Goal: Information Seeking & Learning: Learn about a topic

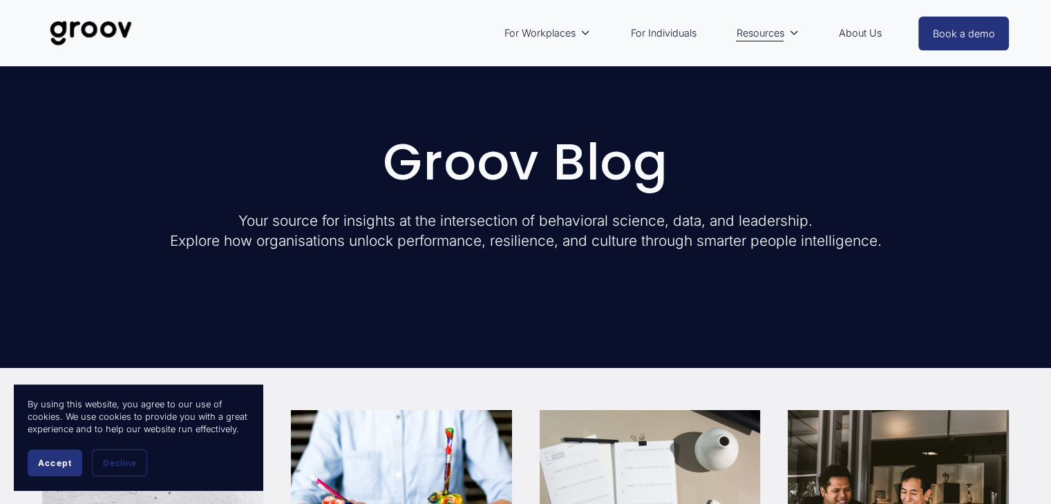
click at [118, 35] on img at bounding box center [90, 33] width 97 height 46
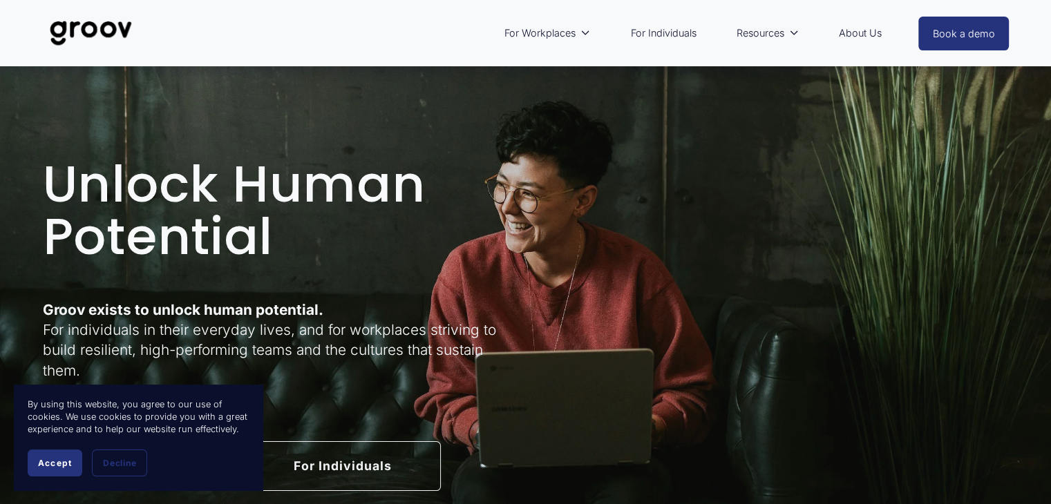
click at [76, 464] on button "Accept" at bounding box center [55, 463] width 55 height 27
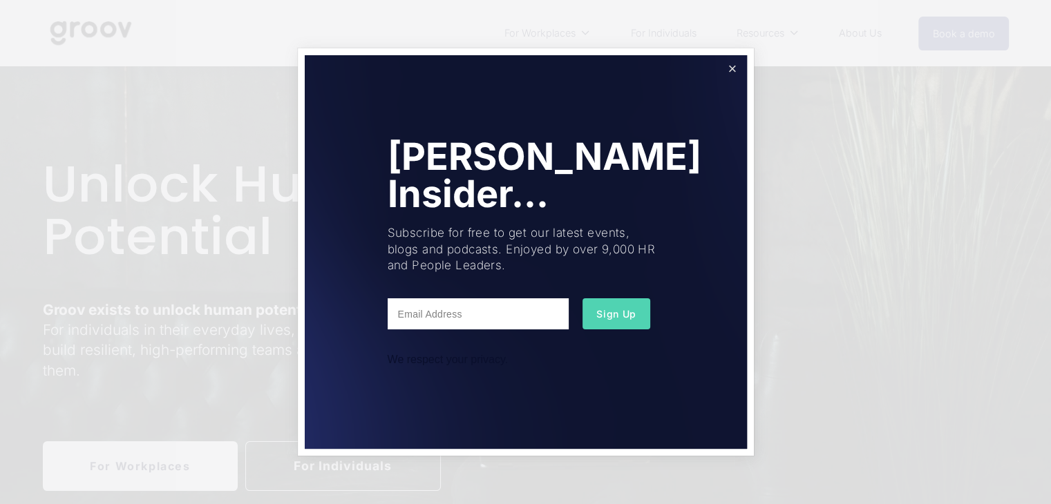
click at [736, 64] on link "Close" at bounding box center [732, 69] width 24 height 24
